Goal: Task Accomplishment & Management: Manage account settings

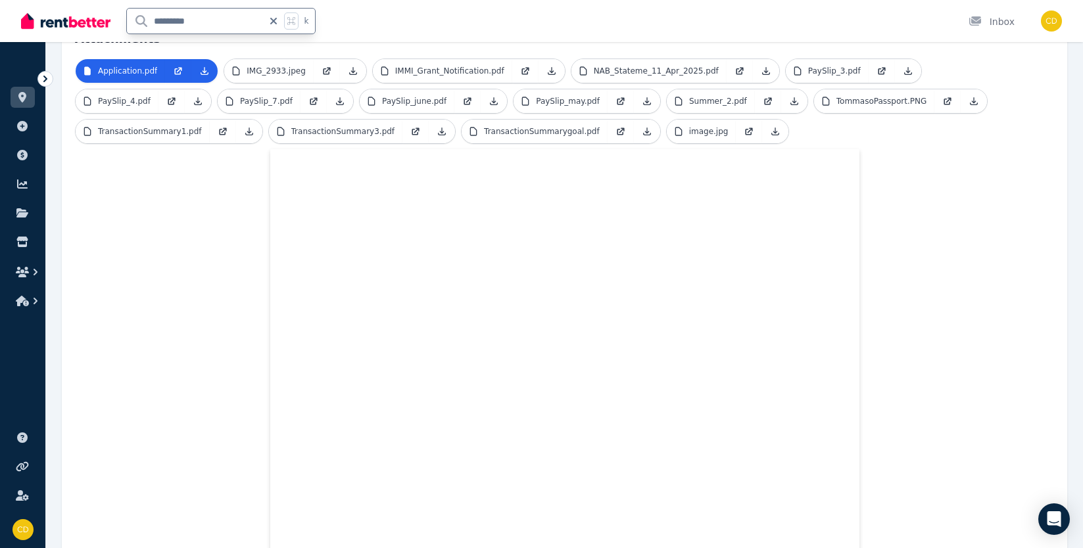
click at [136, 20] on input "*********" at bounding box center [195, 21] width 136 height 25
type input "**********"
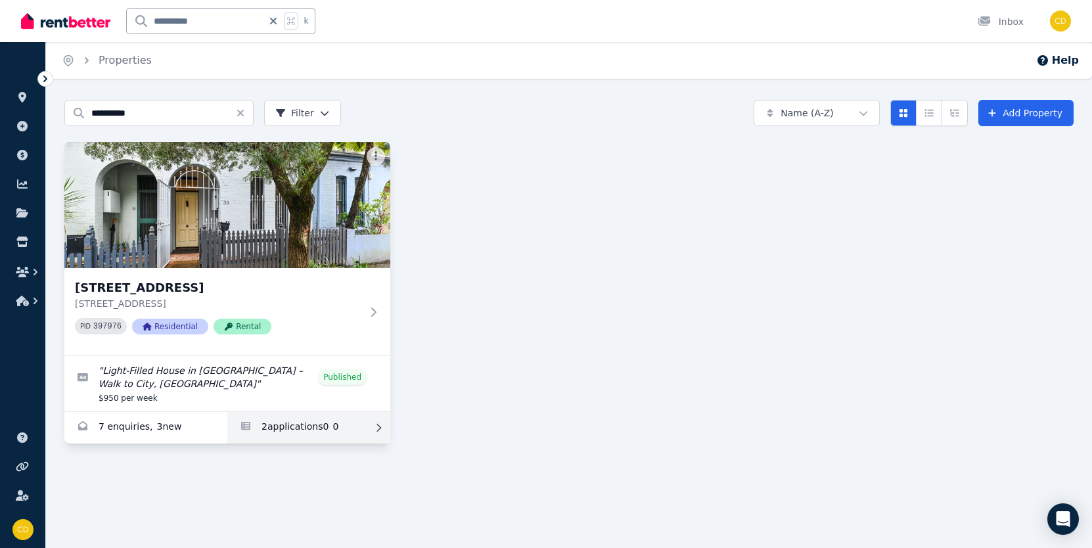
click at [274, 433] on link "Applications for 30 Bishopgate St, Camperdown" at bounding box center [308, 428] width 163 height 32
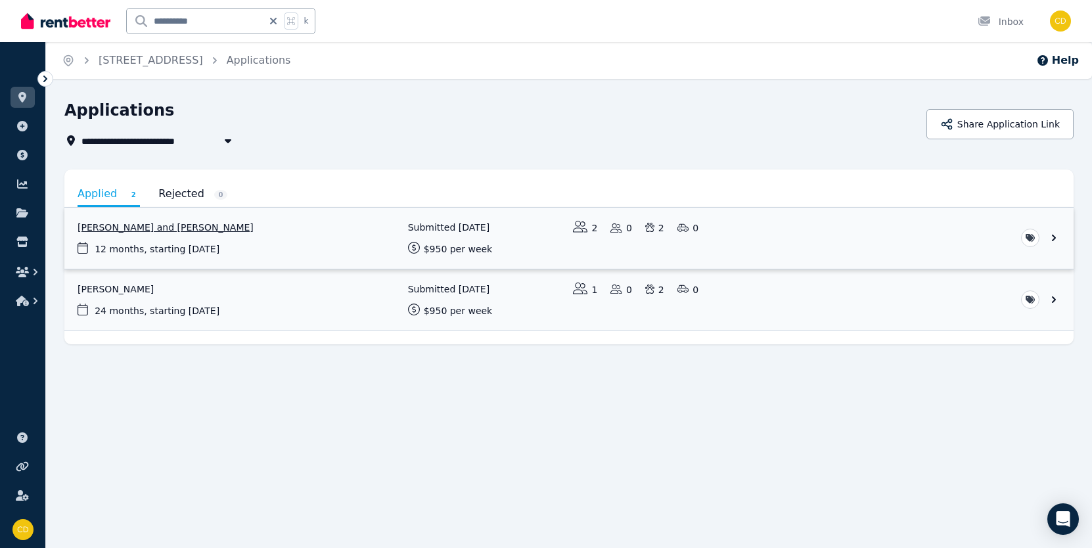
click at [285, 245] on link "View application: Brendan Foster and Kathrine Foster" at bounding box center [569, 238] width 1010 height 61
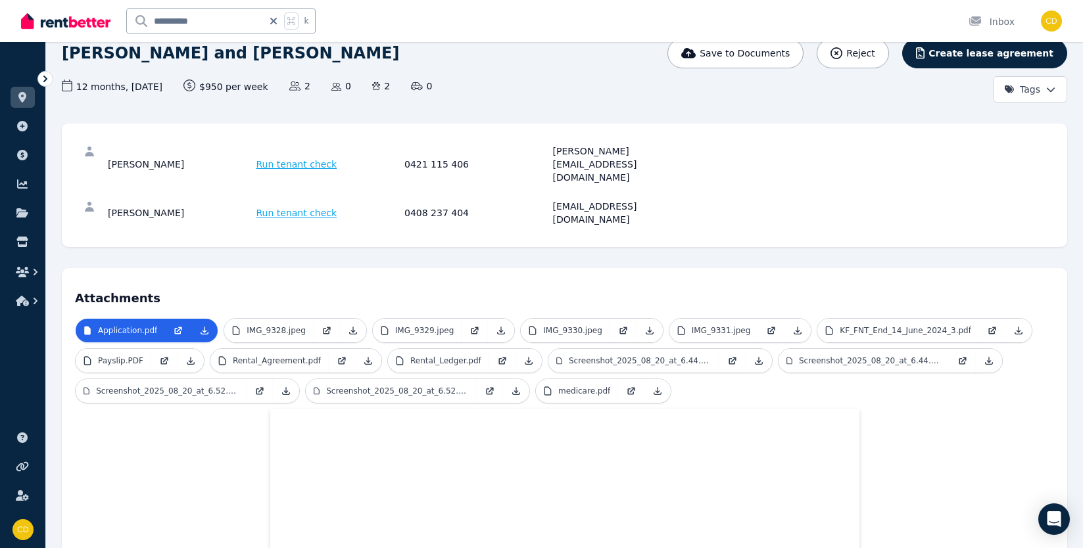
scroll to position [112, 0]
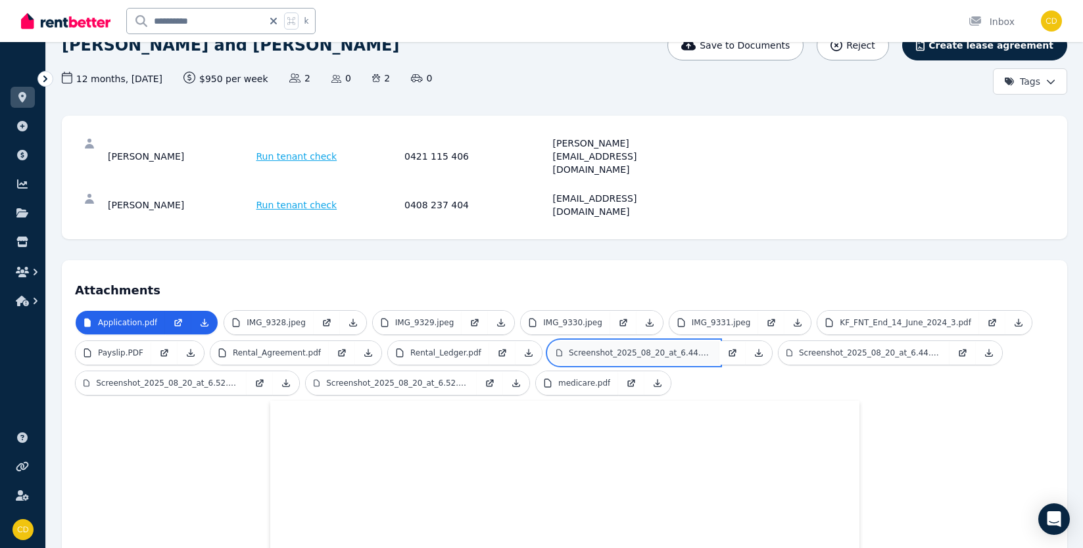
click at [608, 348] on p "Screenshot_2025_08_20_at_6.44.13 PM.png" at bounding box center [640, 353] width 143 height 11
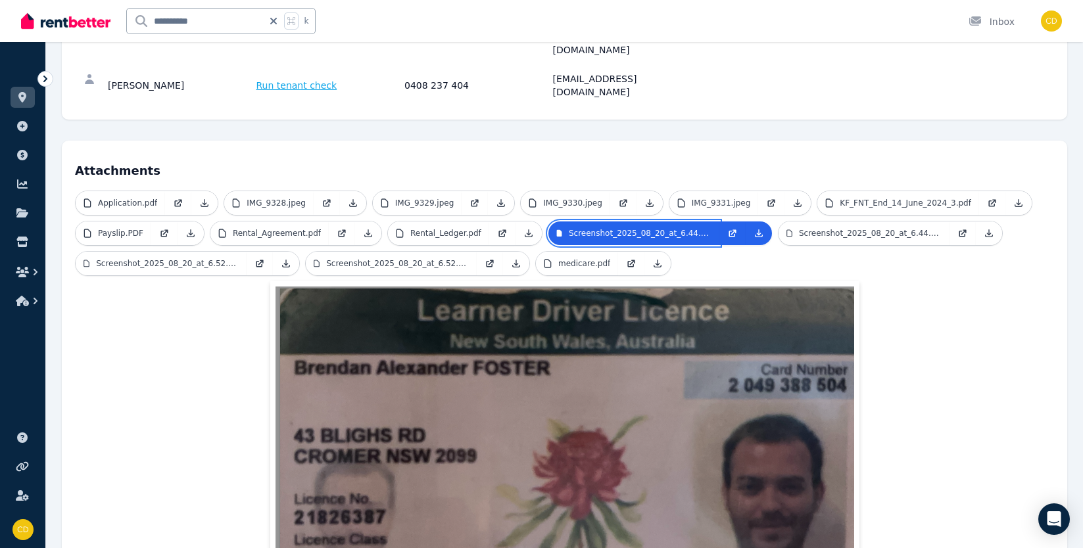
scroll to position [231, 0]
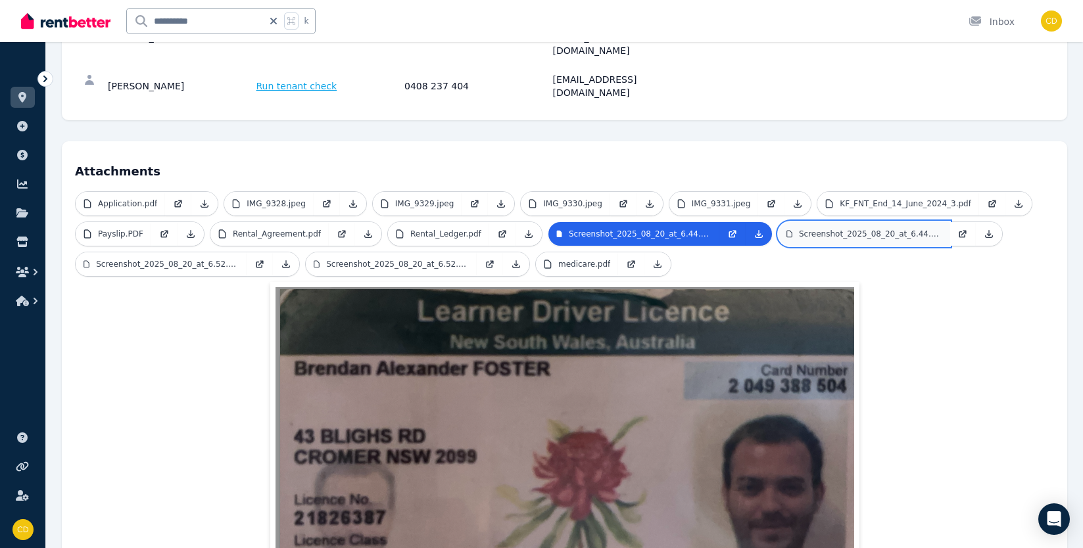
click at [855, 222] on link "Screenshot_2025_08_20_at_6.44.21 PM.png" at bounding box center [863, 234] width 171 height 24
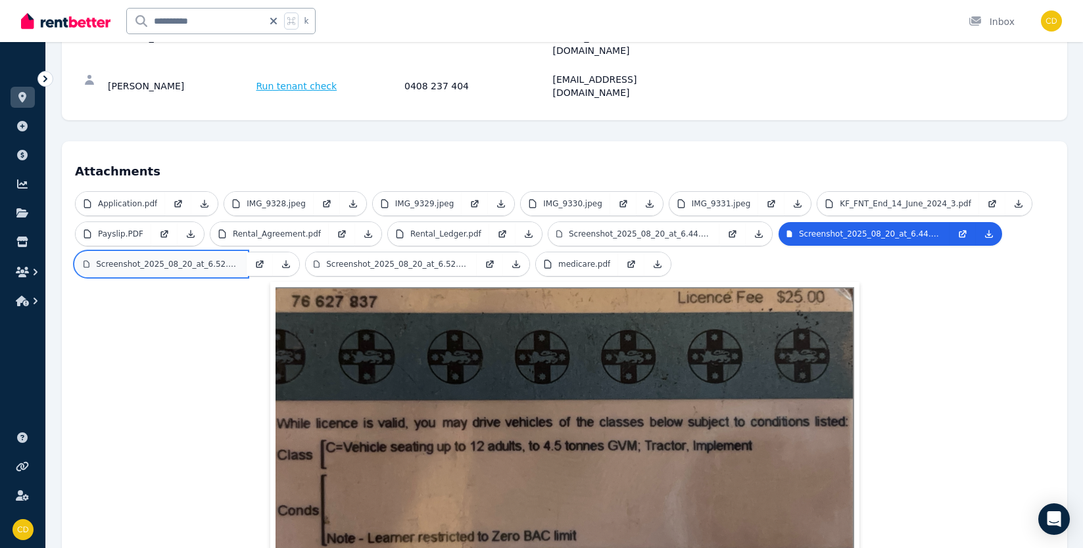
click at [177, 259] on p "Screenshot_2025_08_20_at_6.52.24 PM.png" at bounding box center [167, 264] width 143 height 11
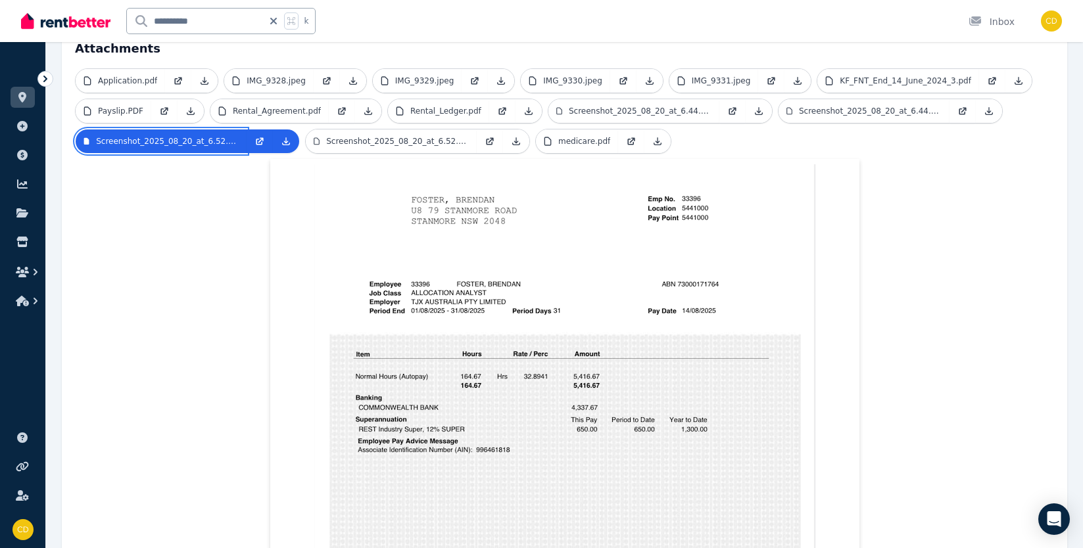
scroll to position [336, 0]
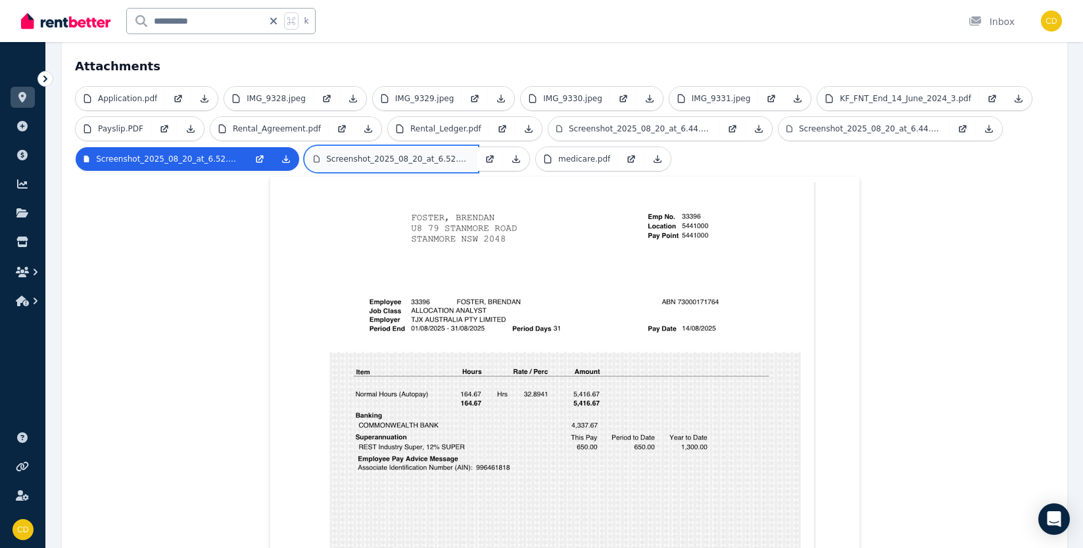
click at [393, 154] on p "Screenshot_2025_08_20_at_6.52.38 PM.png" at bounding box center [397, 159] width 143 height 11
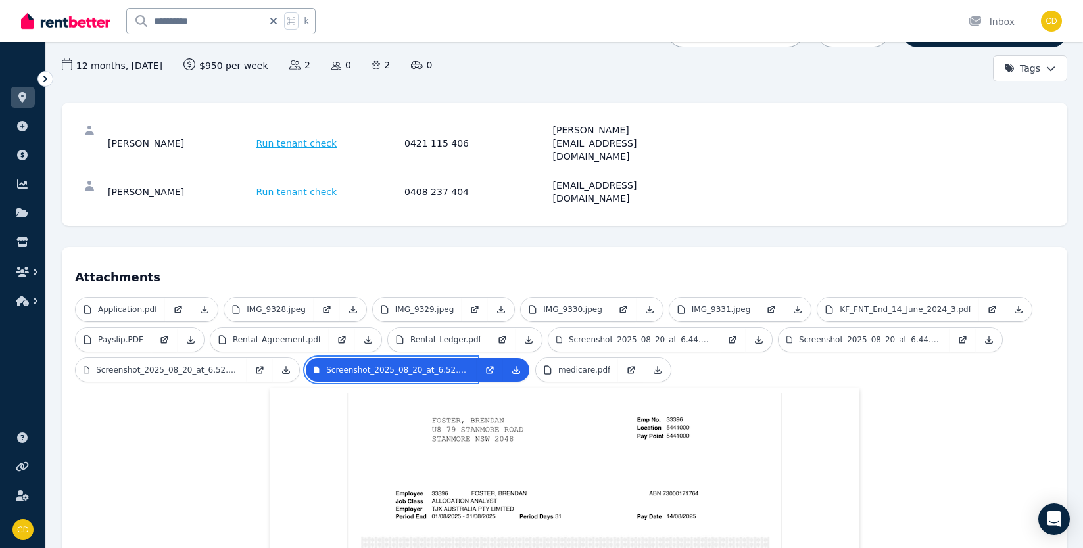
scroll to position [126, 0]
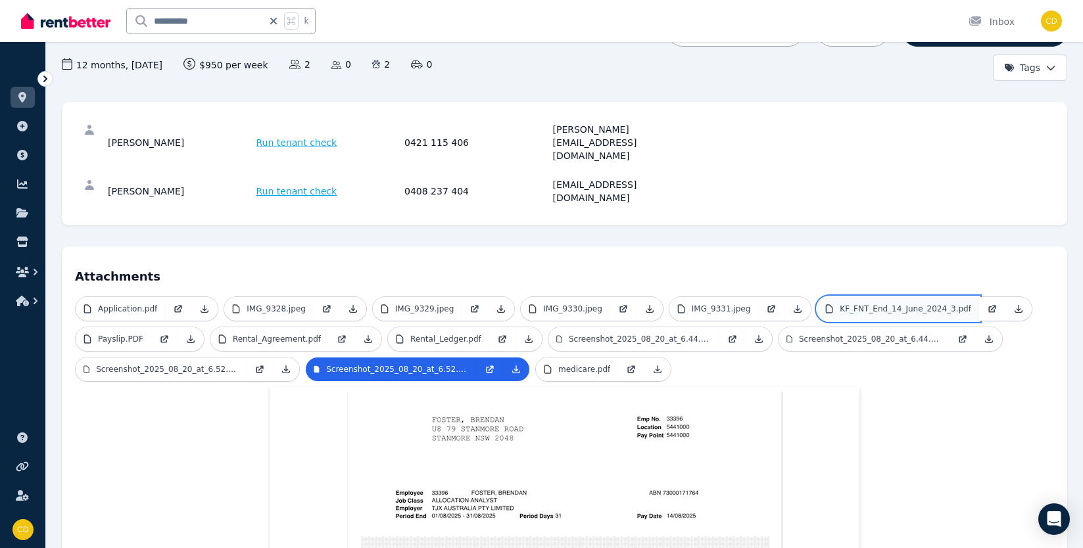
click at [908, 304] on p "KF_FNT_End_14_June_2024_3.pdf" at bounding box center [904, 309] width 131 height 11
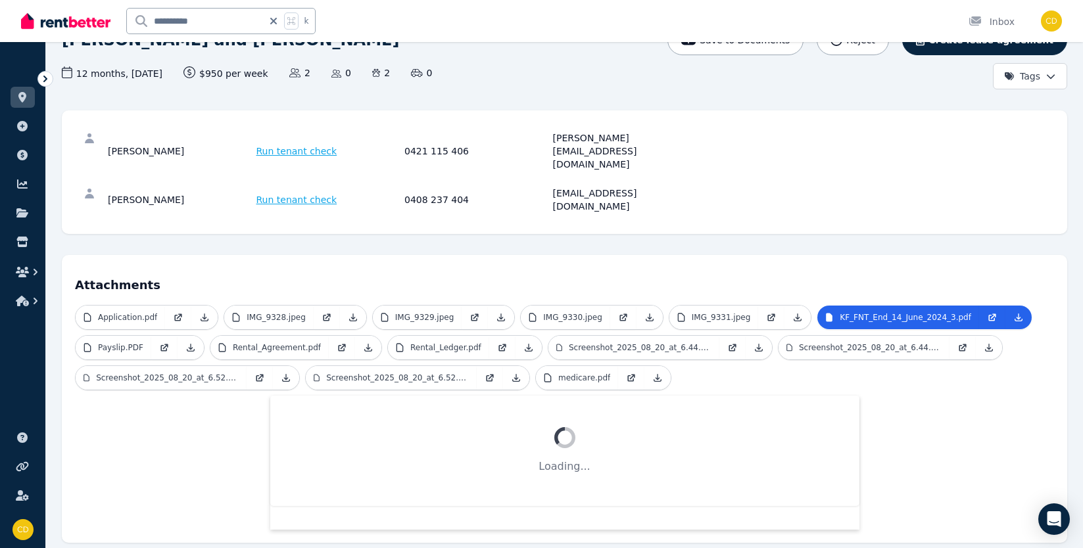
scroll to position [214, 0]
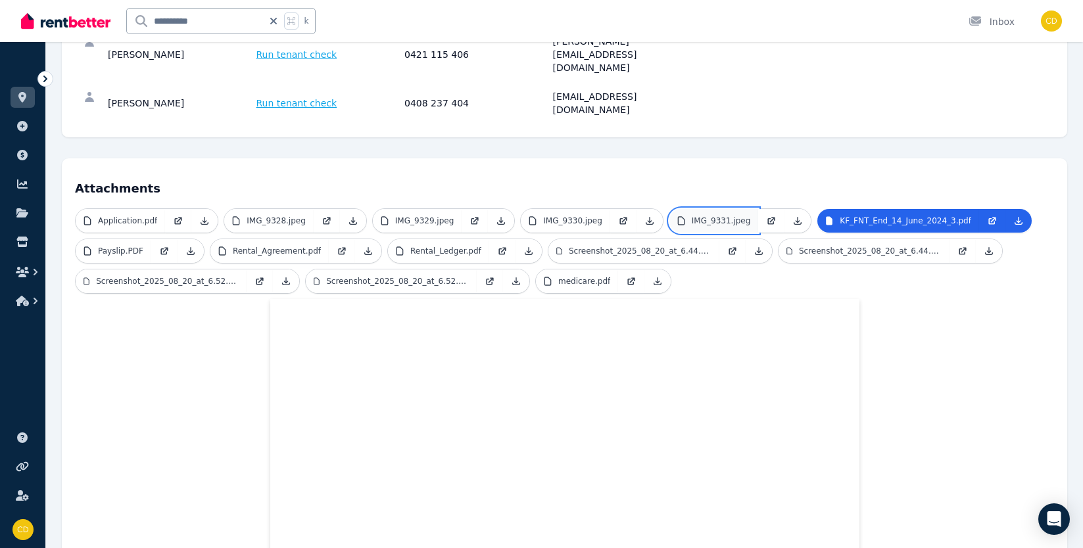
click at [697, 216] on p "IMG_9331.jpeg" at bounding box center [720, 221] width 59 height 11
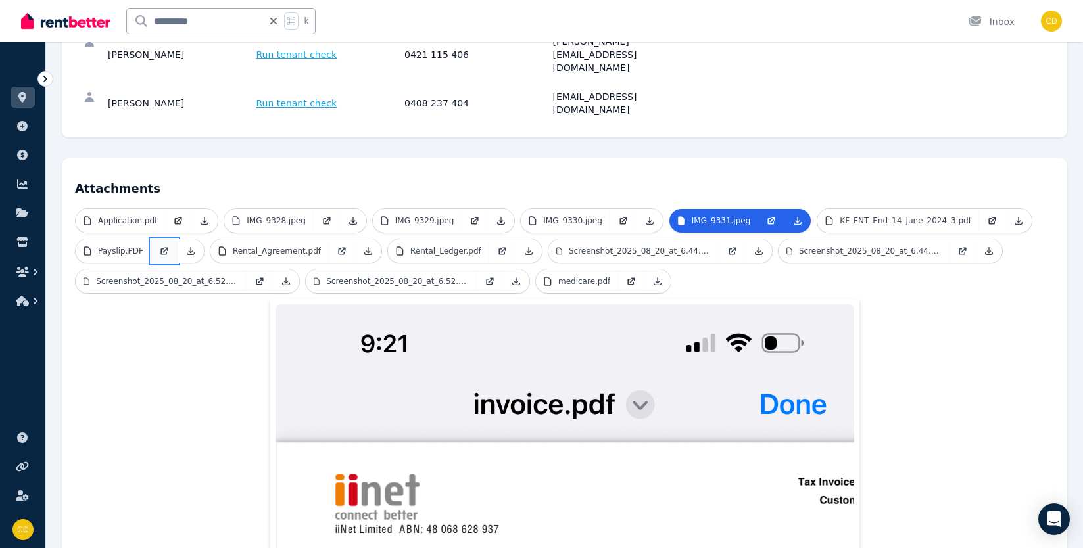
click at [159, 246] on icon at bounding box center [164, 251] width 11 height 11
click at [129, 216] on p "Application.pdf" at bounding box center [127, 221] width 59 height 11
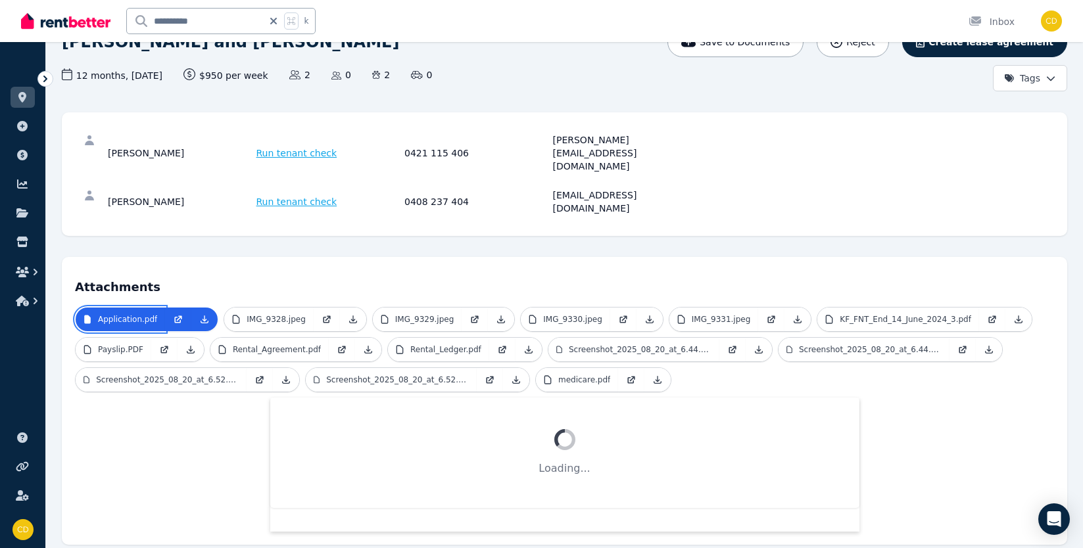
scroll to position [114, 0]
drag, startPoint x: 473, startPoint y: 137, endPoint x: 405, endPoint y: 139, distance: 67.7
click at [404, 139] on div "0421 115 406" at bounding box center [476, 153] width 145 height 39
copy div "0421 115 406"
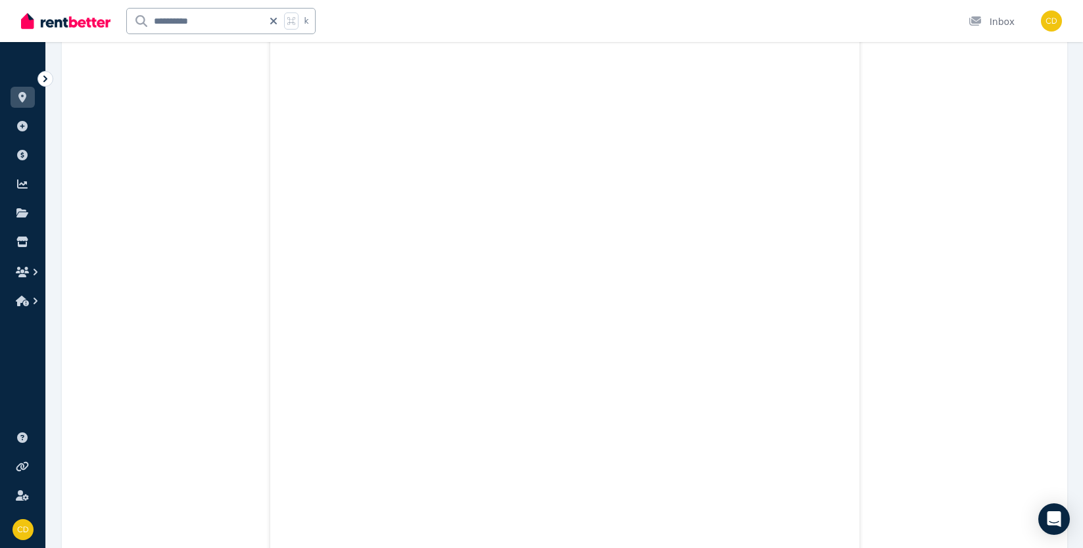
scroll to position [9316, 0]
drag, startPoint x: 253, startPoint y: 16, endPoint x: 34, endPoint y: -1, distance: 219.5
click at [34, 0] on div "**********" at bounding box center [171, 21] width 301 height 42
type input "*********"
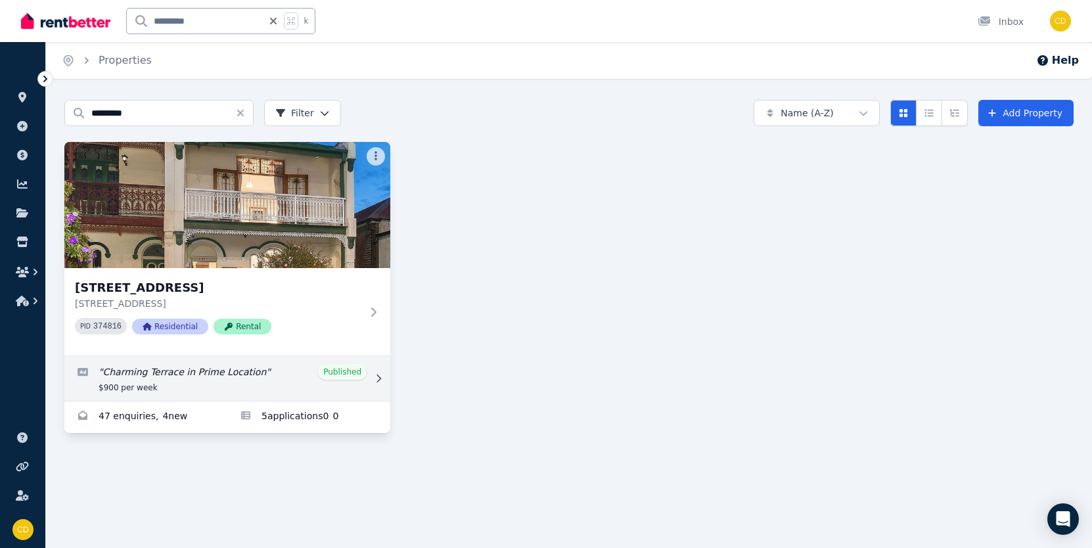
click at [367, 388] on link "Edit listing: Charming Terrace in Prime Location" at bounding box center [227, 378] width 326 height 45
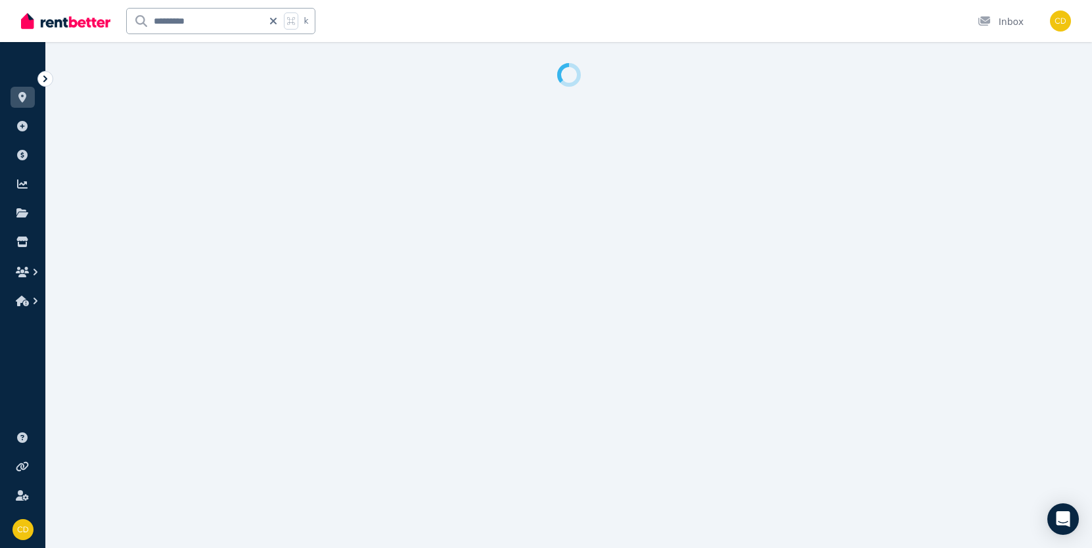
select select "**********"
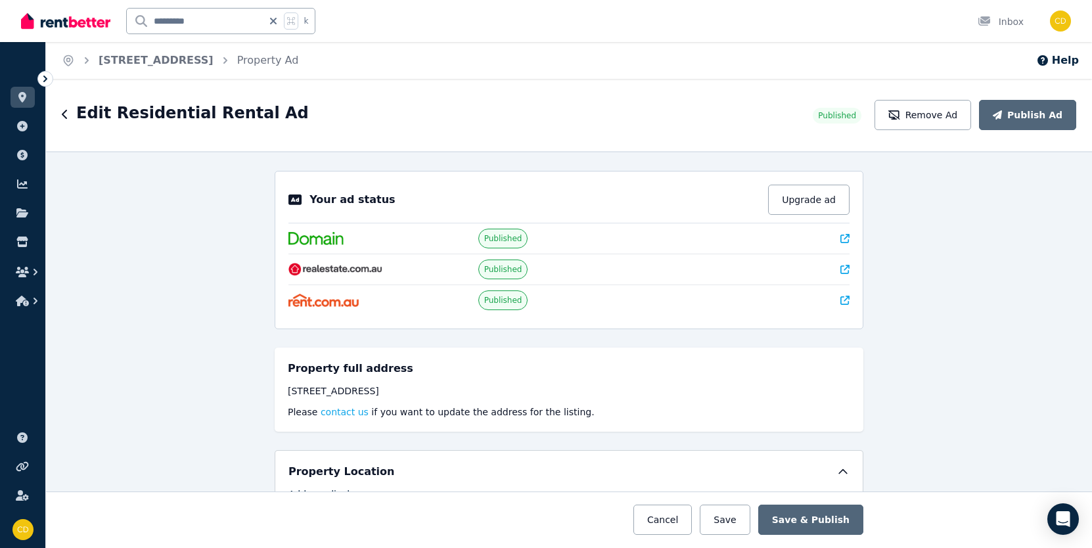
click at [841, 222] on div "Your ad status Upgrade ad" at bounding box center [569, 204] width 561 height 39
click at [841, 241] on icon at bounding box center [845, 238] width 9 height 9
